Goal: Check status: Check status

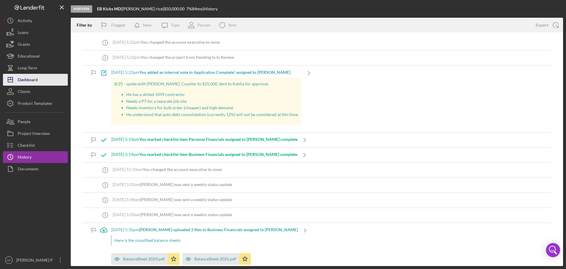
click at [33, 78] on div "Dashboard" at bounding box center [28, 80] width 20 height 13
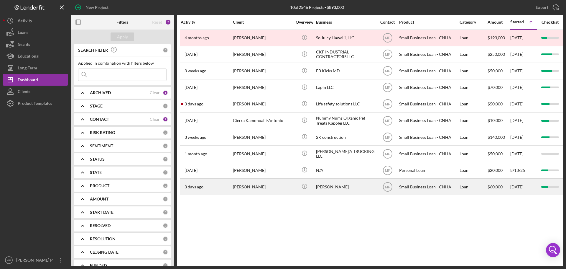
click at [325, 188] on div "[PERSON_NAME]" at bounding box center [345, 187] width 59 height 16
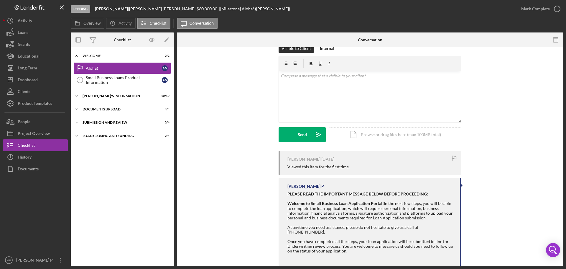
scroll to position [19, 0]
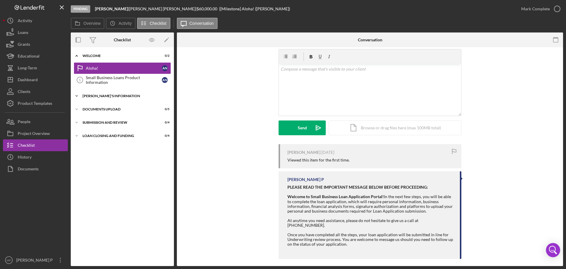
click at [94, 93] on div "Icon/Expander [PERSON_NAME]'S INFORMATION 10 / 10" at bounding box center [122, 96] width 103 height 12
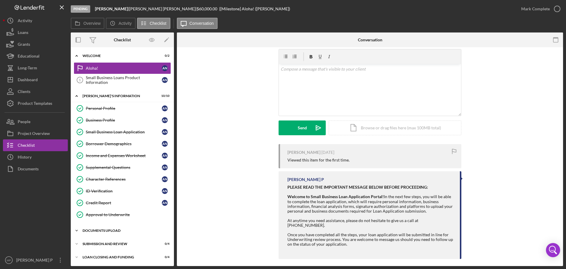
click at [115, 230] on div "DOCUMENTS UPLOAD" at bounding box center [125, 231] width 84 height 4
click at [109, 243] on div "Business Entity Documents" at bounding box center [124, 242] width 76 height 5
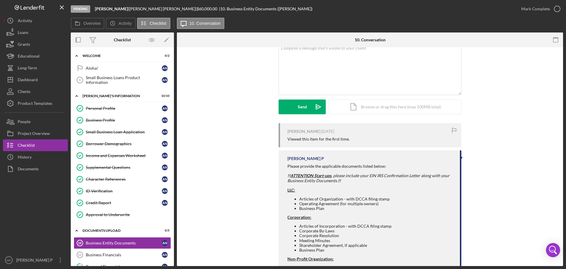
scroll to position [69, 0]
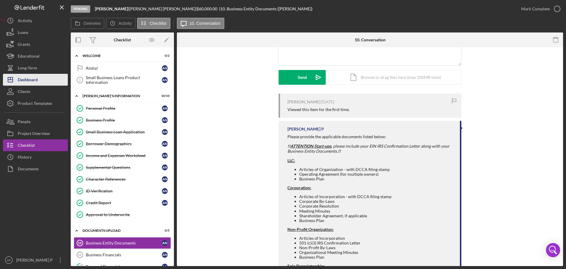
click at [30, 77] on div "Dashboard" at bounding box center [28, 80] width 20 height 13
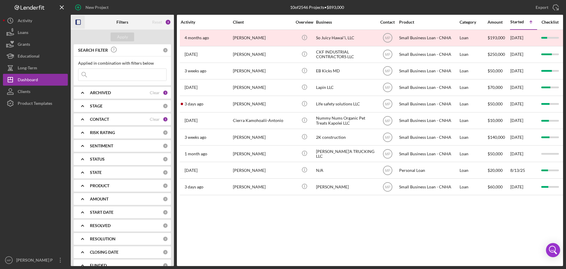
click at [79, 23] on icon "button" at bounding box center [78, 22] width 13 height 13
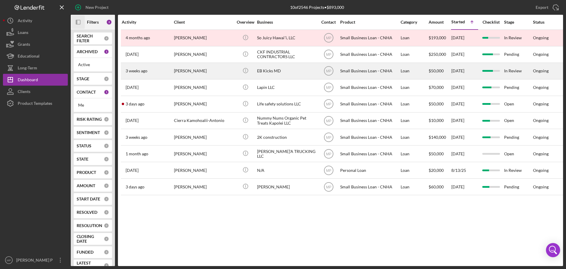
click at [269, 71] on div "EB Kicks MD" at bounding box center [286, 71] width 59 height 16
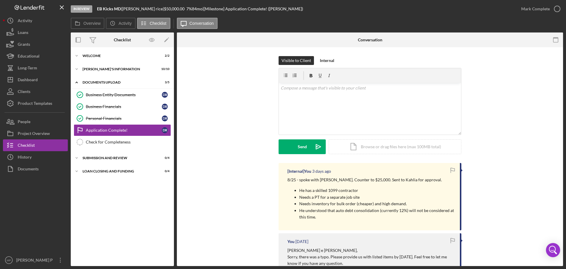
click at [336, 215] on p "He understood that auto debt consolidation (currently 12%) will not be consider…" at bounding box center [376, 213] width 155 height 13
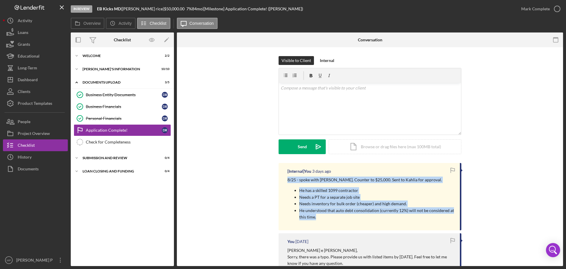
drag, startPoint x: 318, startPoint y: 218, endPoint x: 320, endPoint y: 199, distance: 19.0
click at [286, 178] on div "[Internal] You [DATE] 8/25 - spoke with [PERSON_NAME]. Counter to $25,000. Sent…" at bounding box center [370, 196] width 183 height 67
copy div "8/25 - spoke with [PERSON_NAME]. Counter to $25,000. Sent to Kahlia for approva…"
click at [345, 109] on div "v Color teal Color pink Remove color Add row above Add row below Add column bef…" at bounding box center [370, 109] width 182 height 52
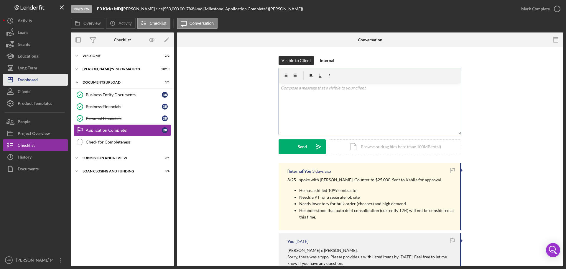
click at [26, 78] on div "Dashboard" at bounding box center [28, 80] width 20 height 13
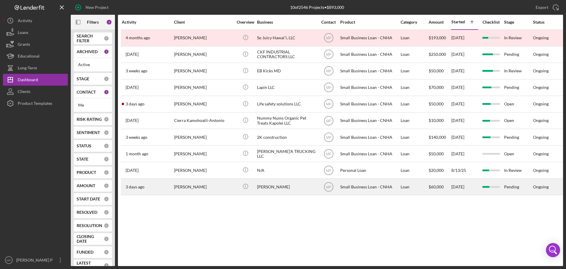
click at [290, 187] on div "[PERSON_NAME]" at bounding box center [286, 187] width 59 height 16
